Goal: Information Seeking & Learning: Learn about a topic

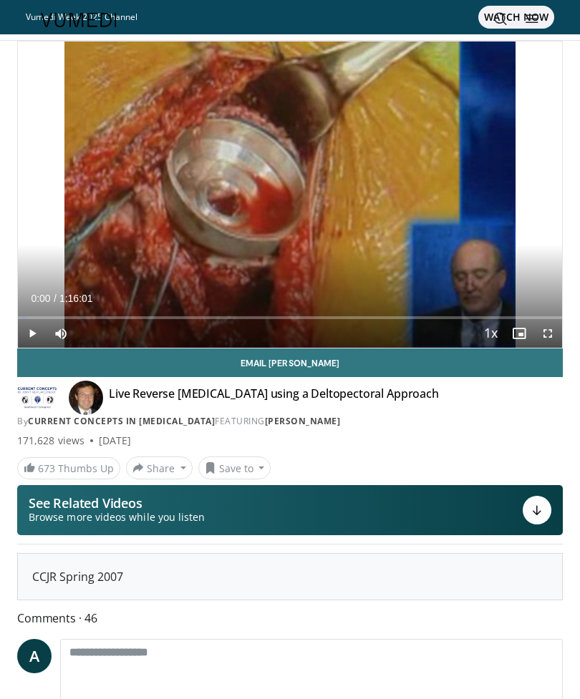
click at [527, 19] on icon at bounding box center [532, 18] width 14 height 14
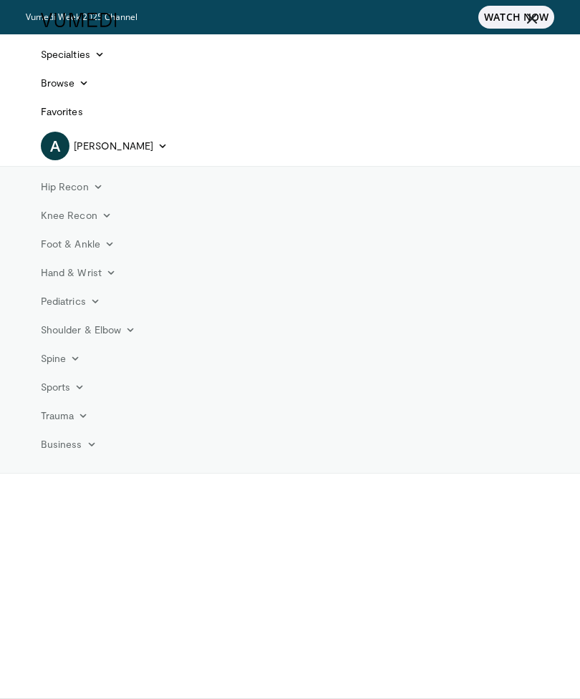
click at [71, 114] on link "Favorites" at bounding box center [61, 111] width 59 height 29
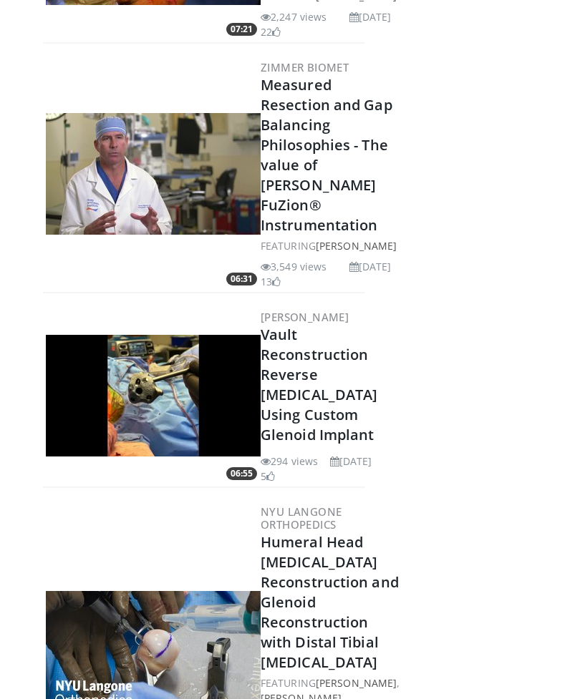
scroll to position [11317, 0]
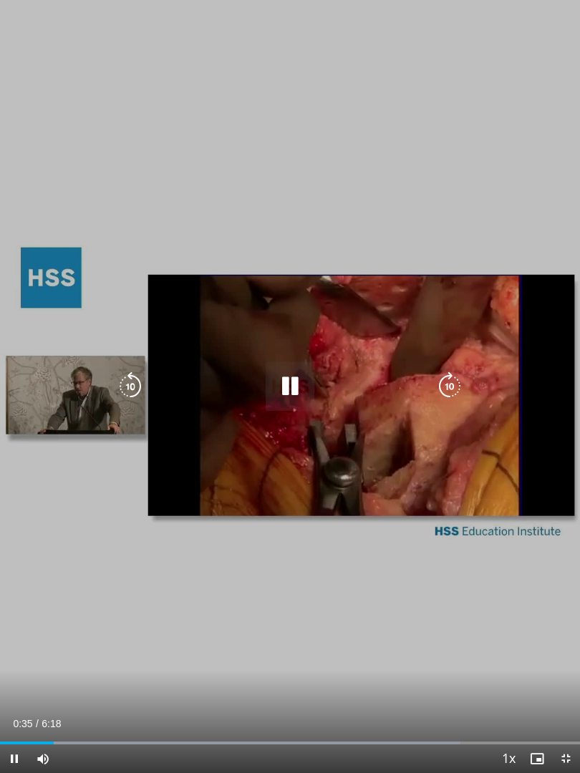
click at [69, 650] on div "10 seconds Tap to unmute" at bounding box center [290, 386] width 580 height 773
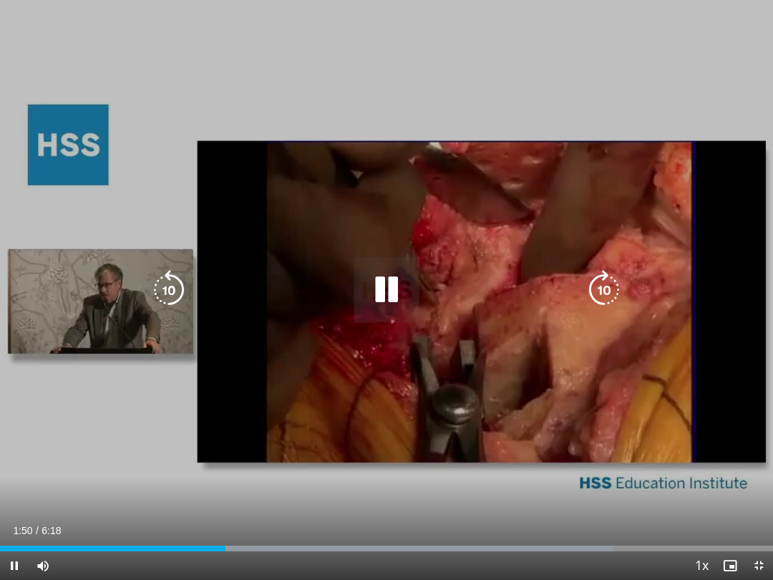
click at [169, 293] on icon "Video Player" at bounding box center [169, 290] width 40 height 40
click at [379, 290] on icon "Video Player" at bounding box center [386, 290] width 40 height 40
click at [89, 215] on div "10 seconds Tap to unmute" at bounding box center [386, 290] width 773 height 580
click at [173, 180] on div "10 seconds Tap to unmute" at bounding box center [386, 290] width 773 height 580
click at [391, 293] on icon "Video Player" at bounding box center [386, 290] width 40 height 40
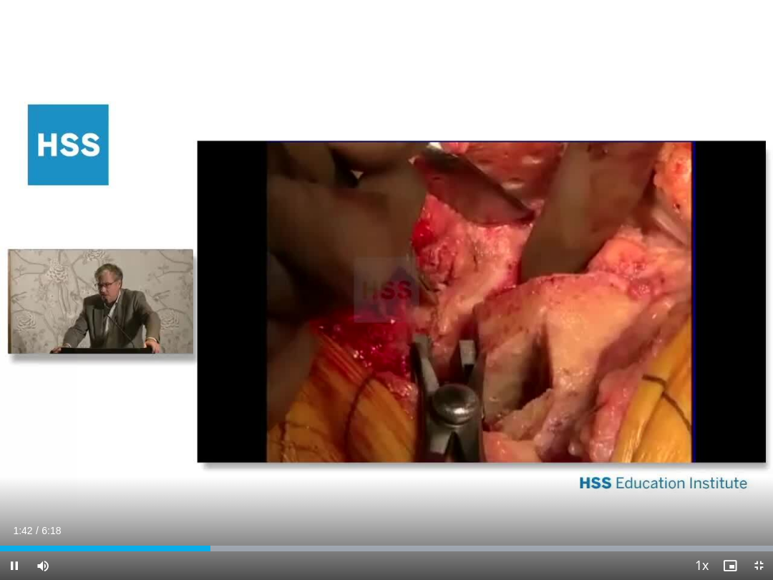
click at [79, 208] on div "10 seconds Tap to unmute" at bounding box center [386, 290] width 773 height 580
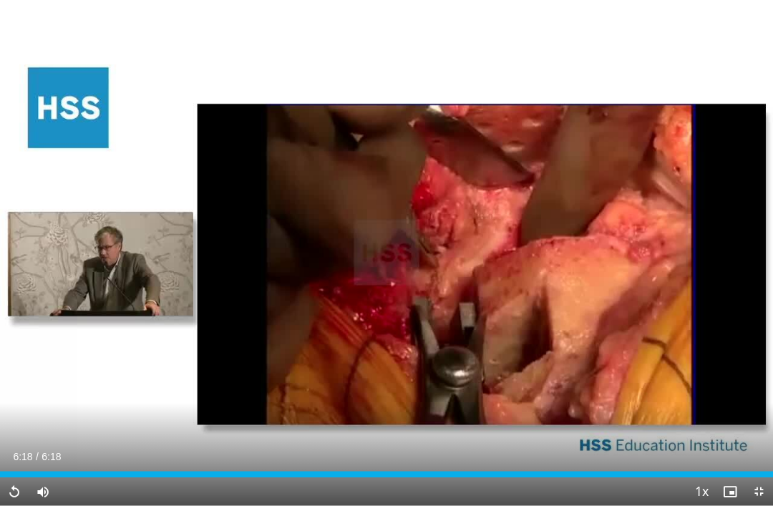
scroll to position [226, 0]
click at [579, 323] on h3 "Balancing The Valgus Knee" at bounding box center [673, 317] width 94 height 29
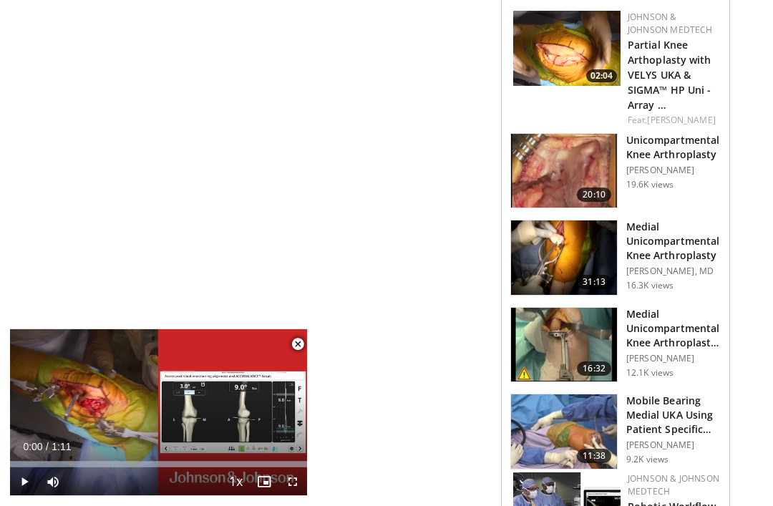
scroll to position [1536, 0]
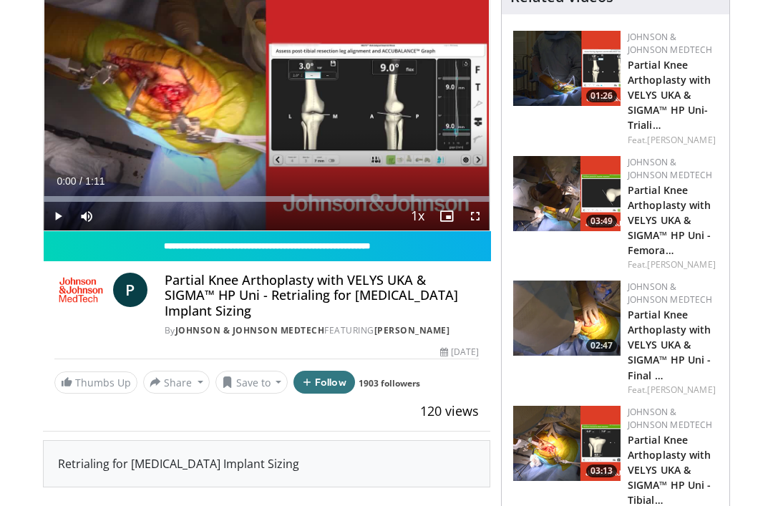
scroll to position [0, 0]
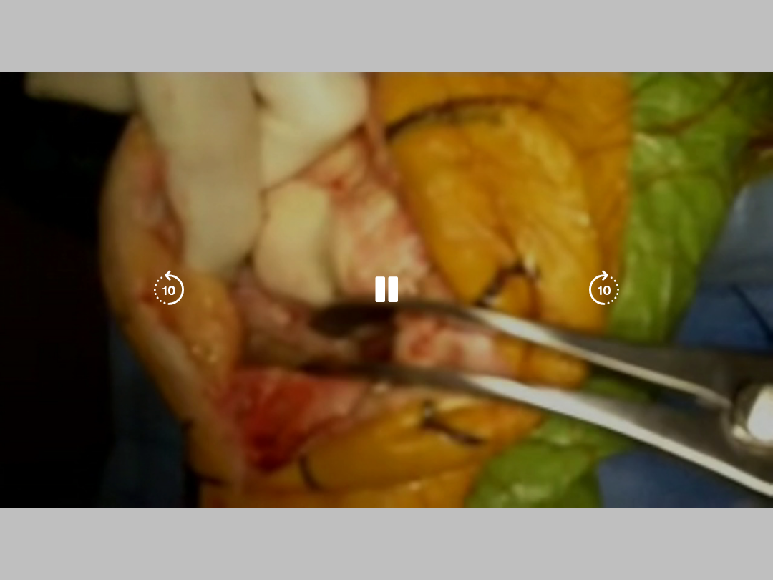
click at [79, 289] on div "10 seconds Tap to unmute" at bounding box center [386, 290] width 773 height 580
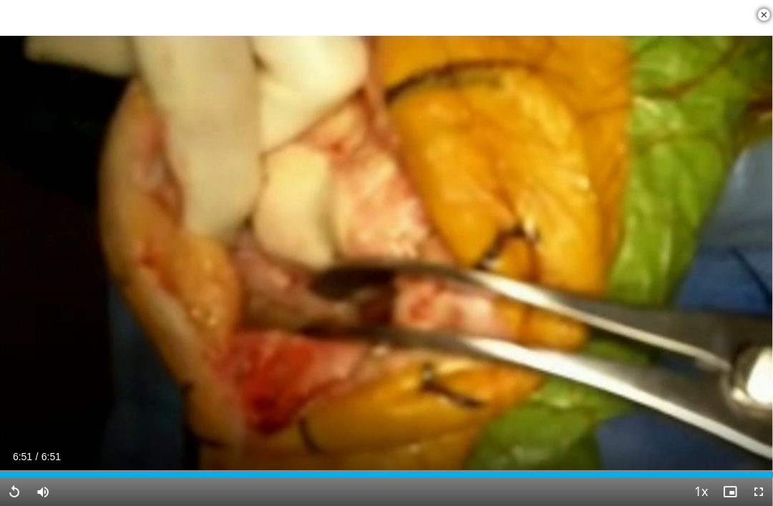
scroll to position [1513, 12]
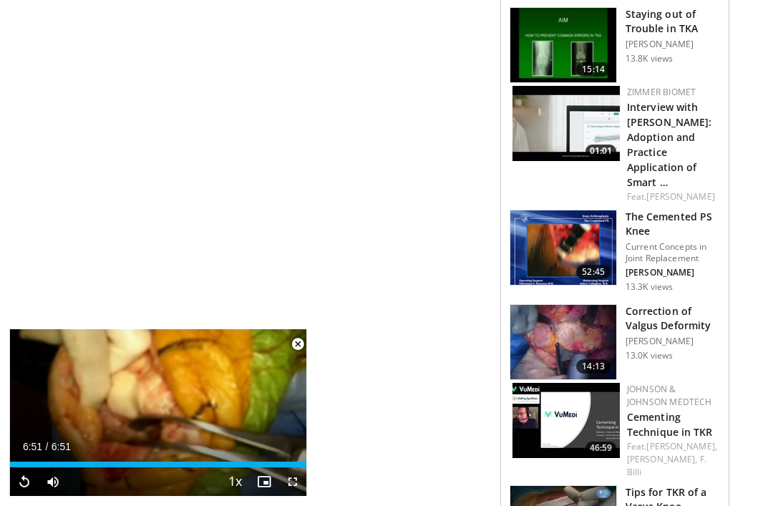
click at [636, 304] on h3 "Correction of Valgus Deformity" at bounding box center [673, 318] width 94 height 29
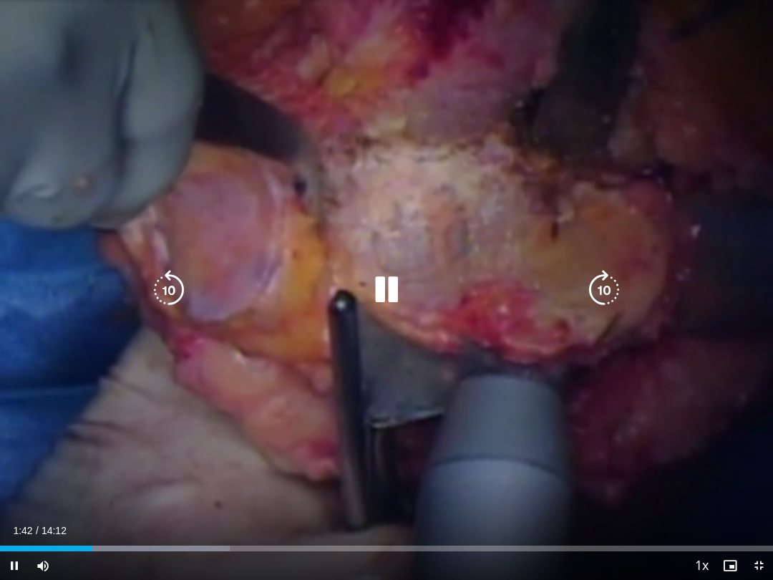
click at [390, 298] on icon "Video Player" at bounding box center [386, 290] width 40 height 40
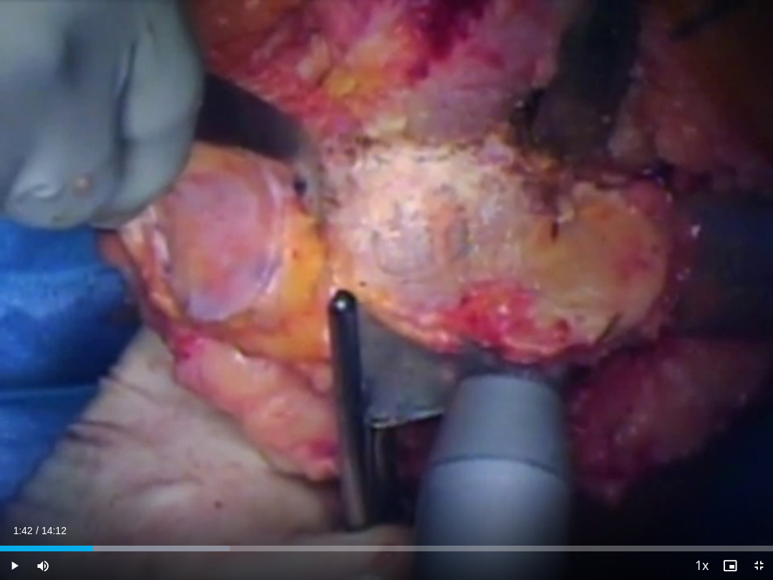
click at [334, 400] on div "10 seconds Tap to unmute" at bounding box center [386, 290] width 773 height 580
click at [274, 334] on div "10 seconds Tap to unmute" at bounding box center [386, 290] width 773 height 580
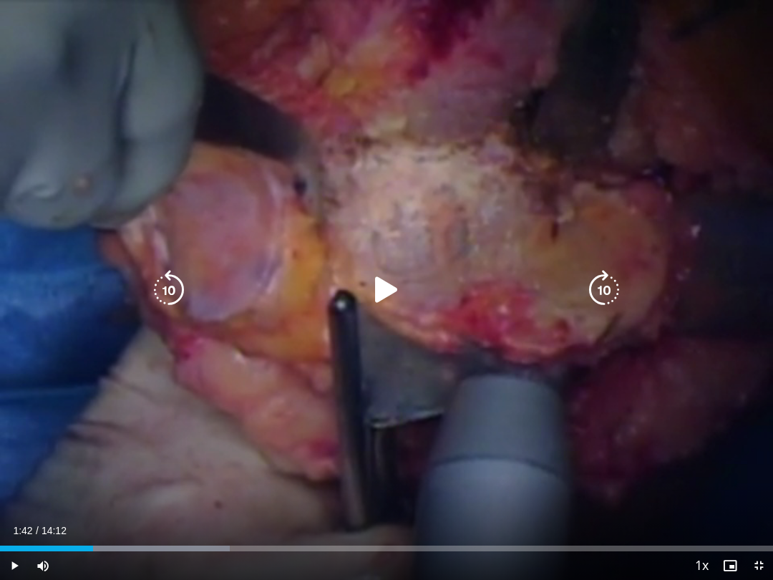
click at [384, 281] on icon "Video Player" at bounding box center [386, 290] width 40 height 40
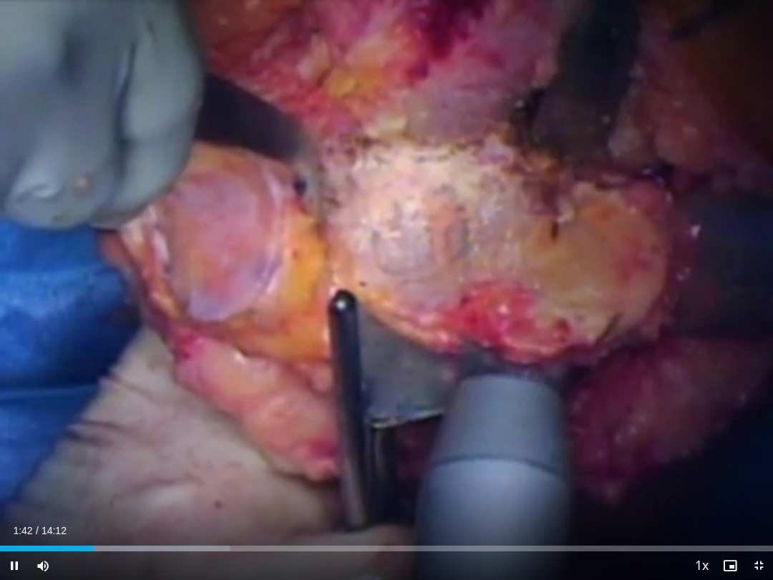
click at [251, 409] on div "10 seconds Tap to unmute" at bounding box center [386, 290] width 773 height 580
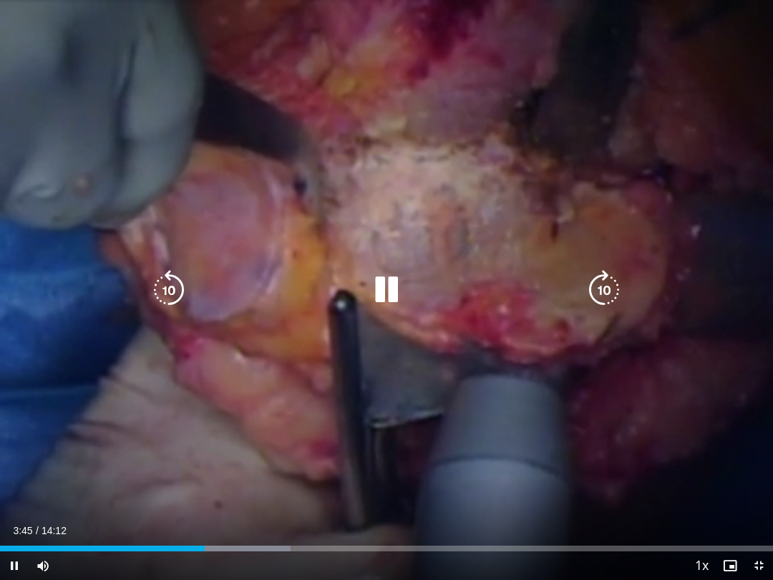
click at [79, 374] on div "10 seconds Tap to unmute" at bounding box center [386, 290] width 773 height 580
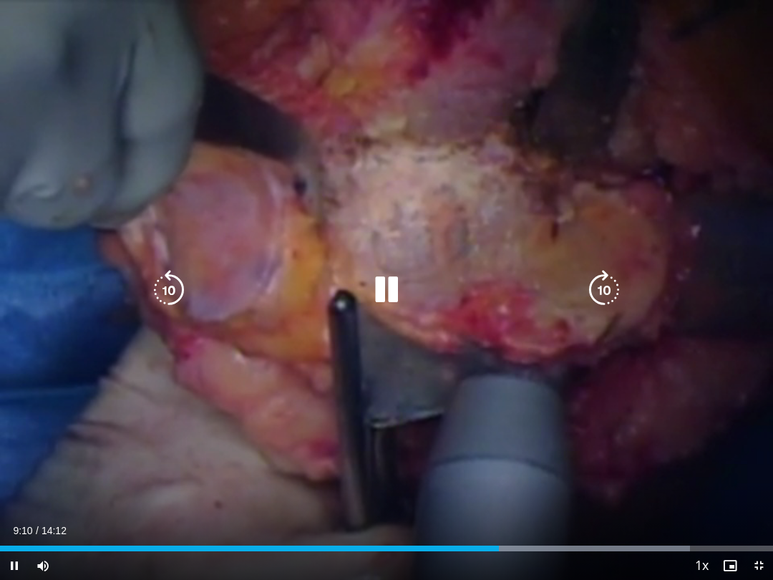
click at [73, 396] on div "10 seconds Tap to unmute" at bounding box center [386, 290] width 773 height 580
click at [76, 392] on div "10 seconds Tap to unmute" at bounding box center [386, 290] width 773 height 580
click at [78, 382] on div "10 seconds Tap to unmute" at bounding box center [386, 290] width 773 height 580
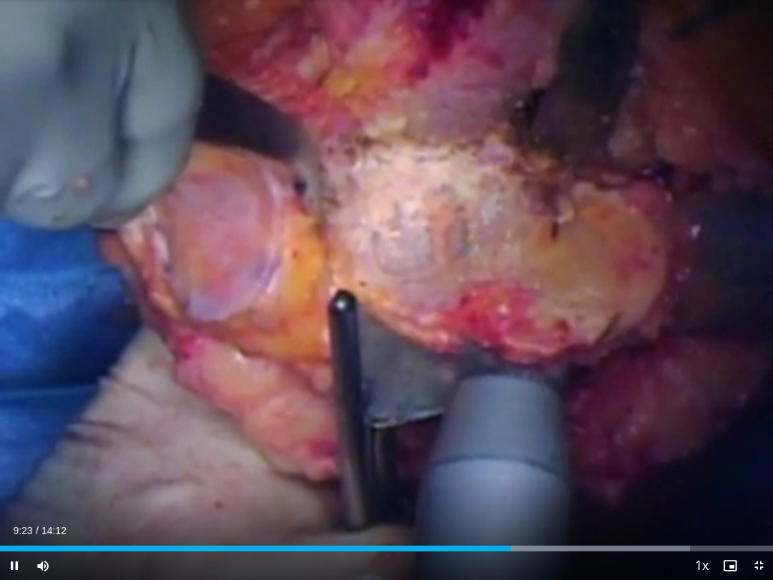
click at [75, 390] on div "10 seconds Tap to unmute" at bounding box center [386, 290] width 773 height 580
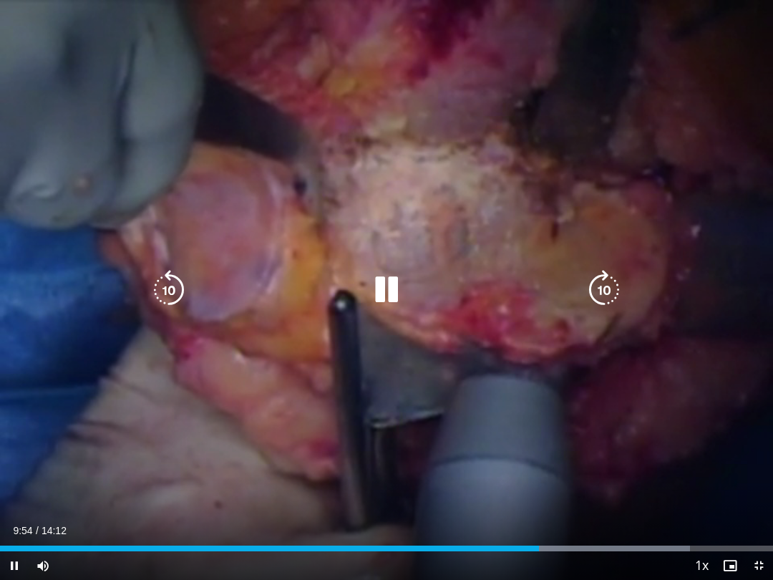
click at [89, 365] on div "10 seconds Tap to unmute" at bounding box center [386, 290] width 773 height 580
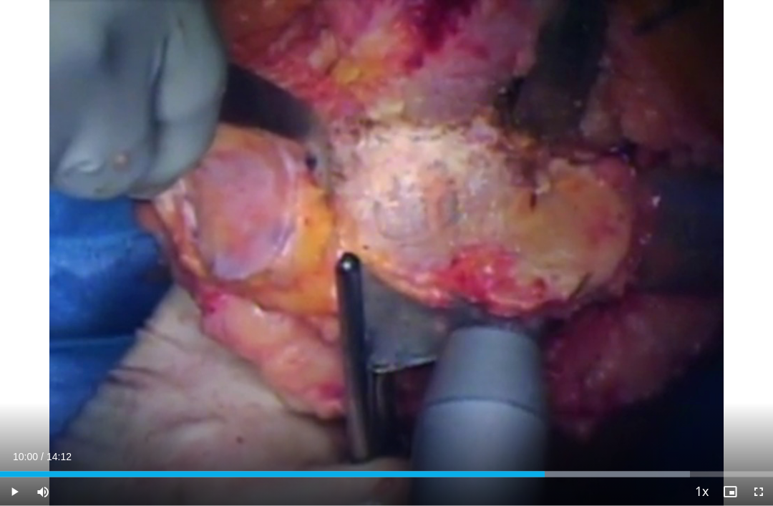
scroll to position [1750, 0]
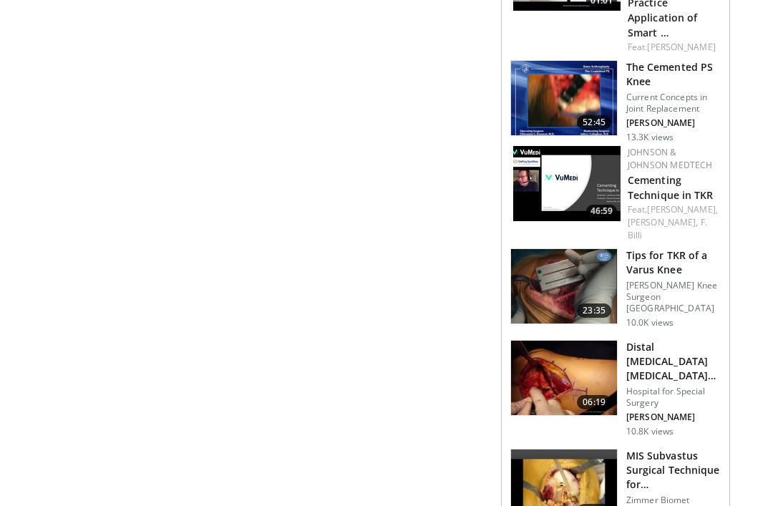
click at [660, 340] on h3 "Distal [MEDICAL_DATA] [MEDICAL_DATA] to Correct Valgus (Knock-Knee) [MEDICAL_DA…" at bounding box center [673, 361] width 94 height 43
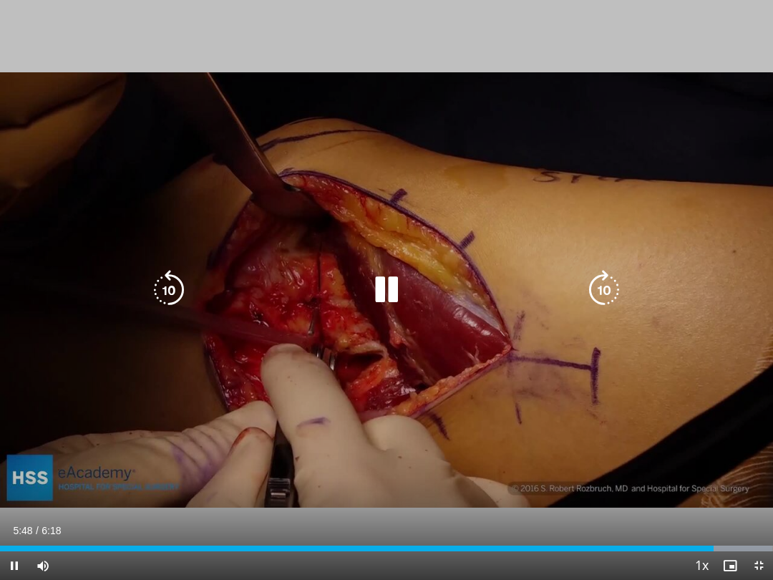
click at [67, 377] on div "10 seconds Tap to unmute" at bounding box center [386, 290] width 773 height 580
click at [72, 364] on div "10 seconds Tap to unmute" at bounding box center [386, 290] width 773 height 580
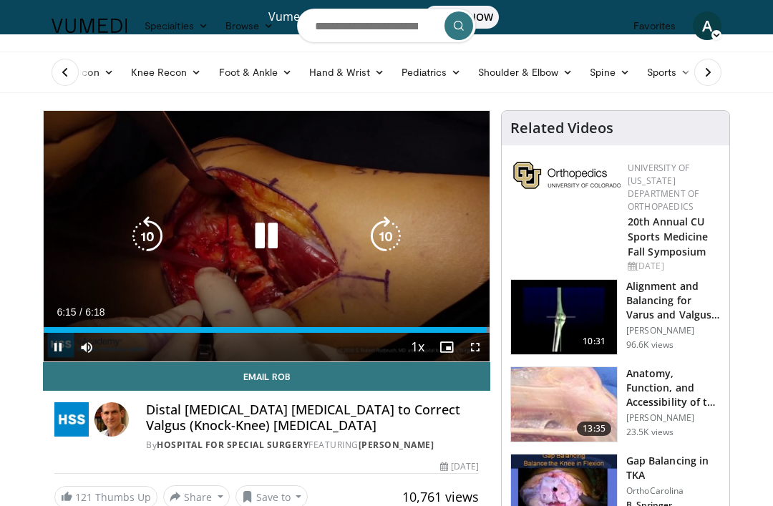
click at [59, 346] on span "Video Player" at bounding box center [58, 347] width 29 height 29
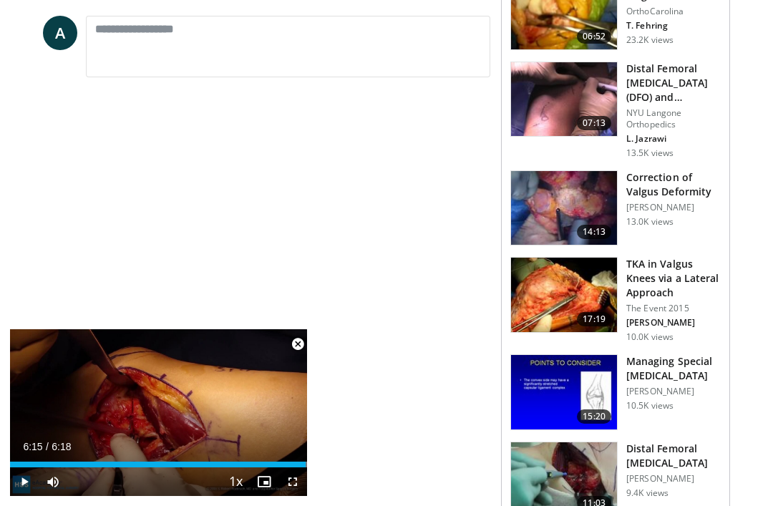
scroll to position [565, 0]
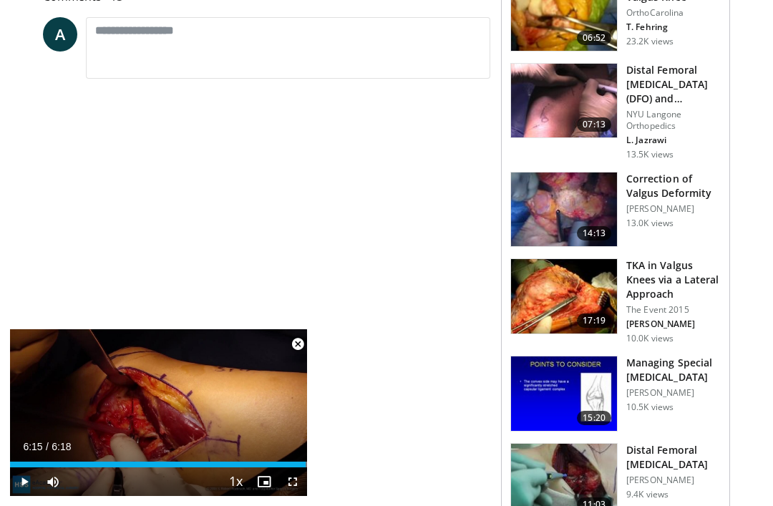
click at [671, 371] on h3 "Managing Special [MEDICAL_DATA]" at bounding box center [673, 370] width 94 height 29
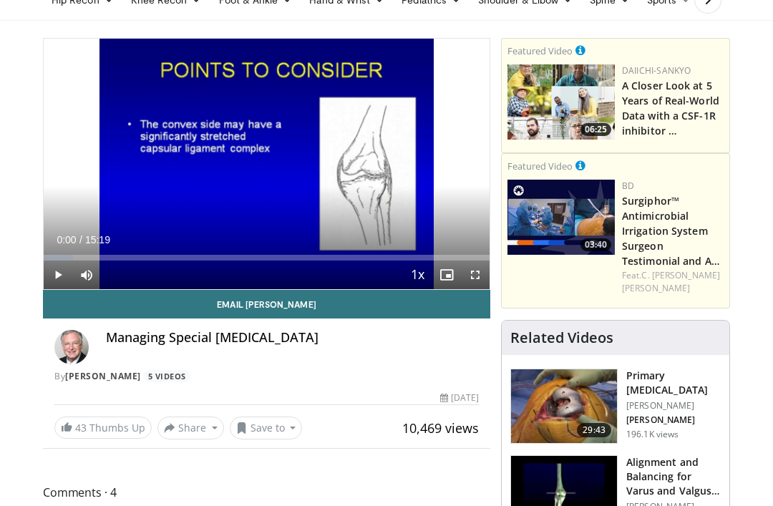
scroll to position [42, 0]
